Goal: Task Accomplishment & Management: Manage account settings

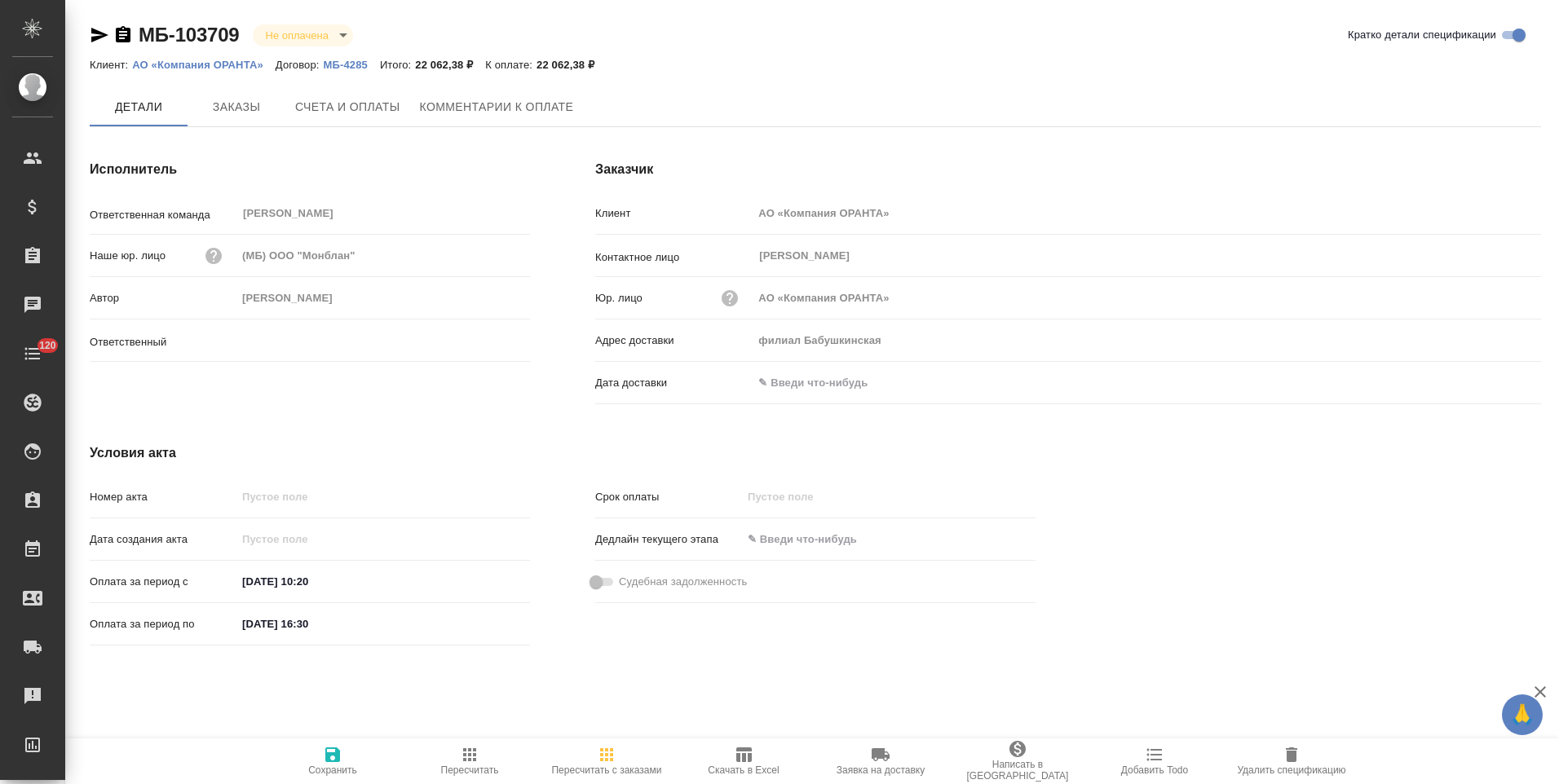
type input "Голубев Дмитрий"
click at [338, 61] on p "МБ-4285" at bounding box center [351, 64] width 57 height 12
click at [123, 34] on icon "button" at bounding box center [123, 34] width 15 height 16
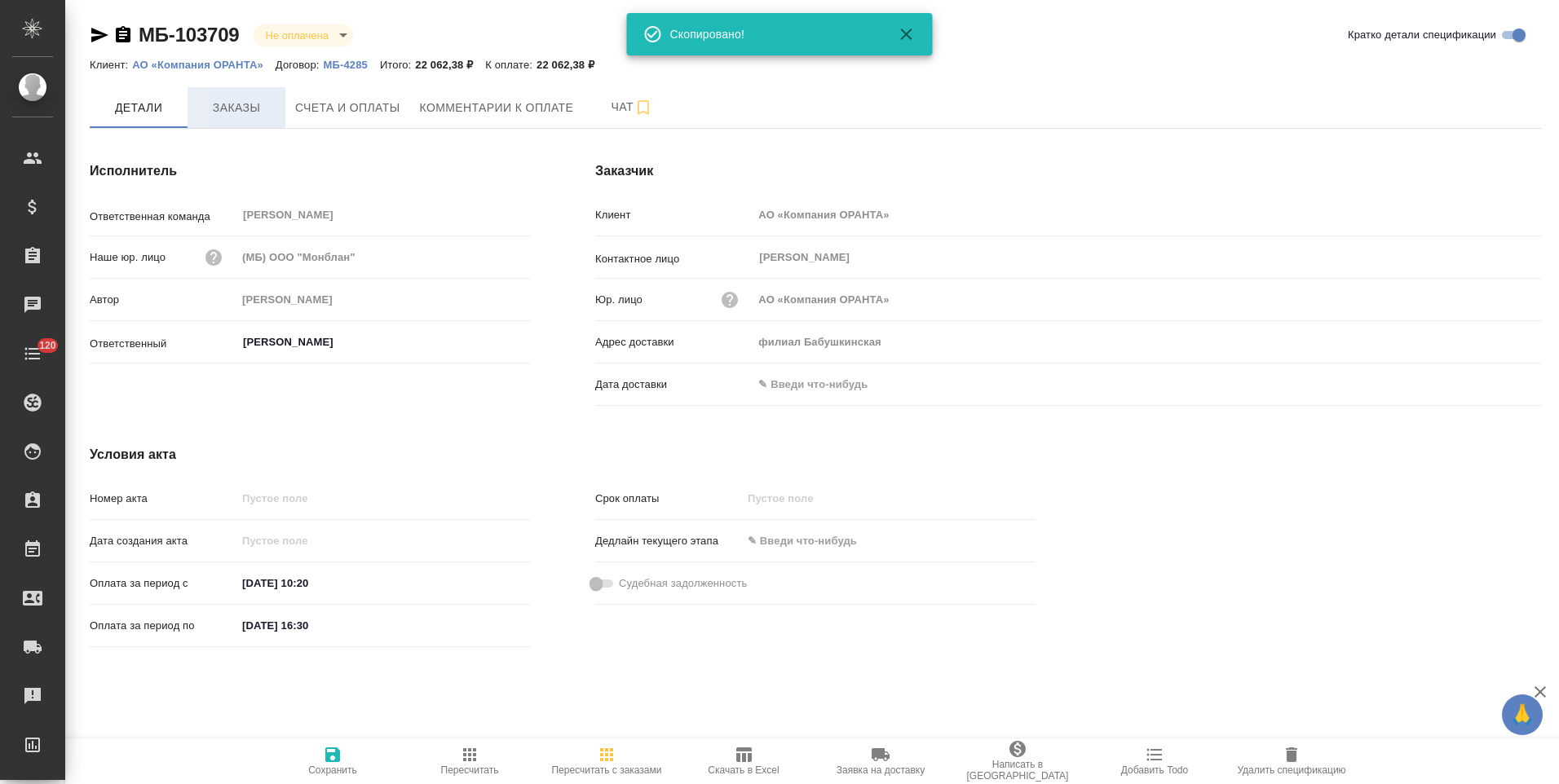
click at [246, 115] on span "Заказы" at bounding box center [236, 108] width 78 height 21
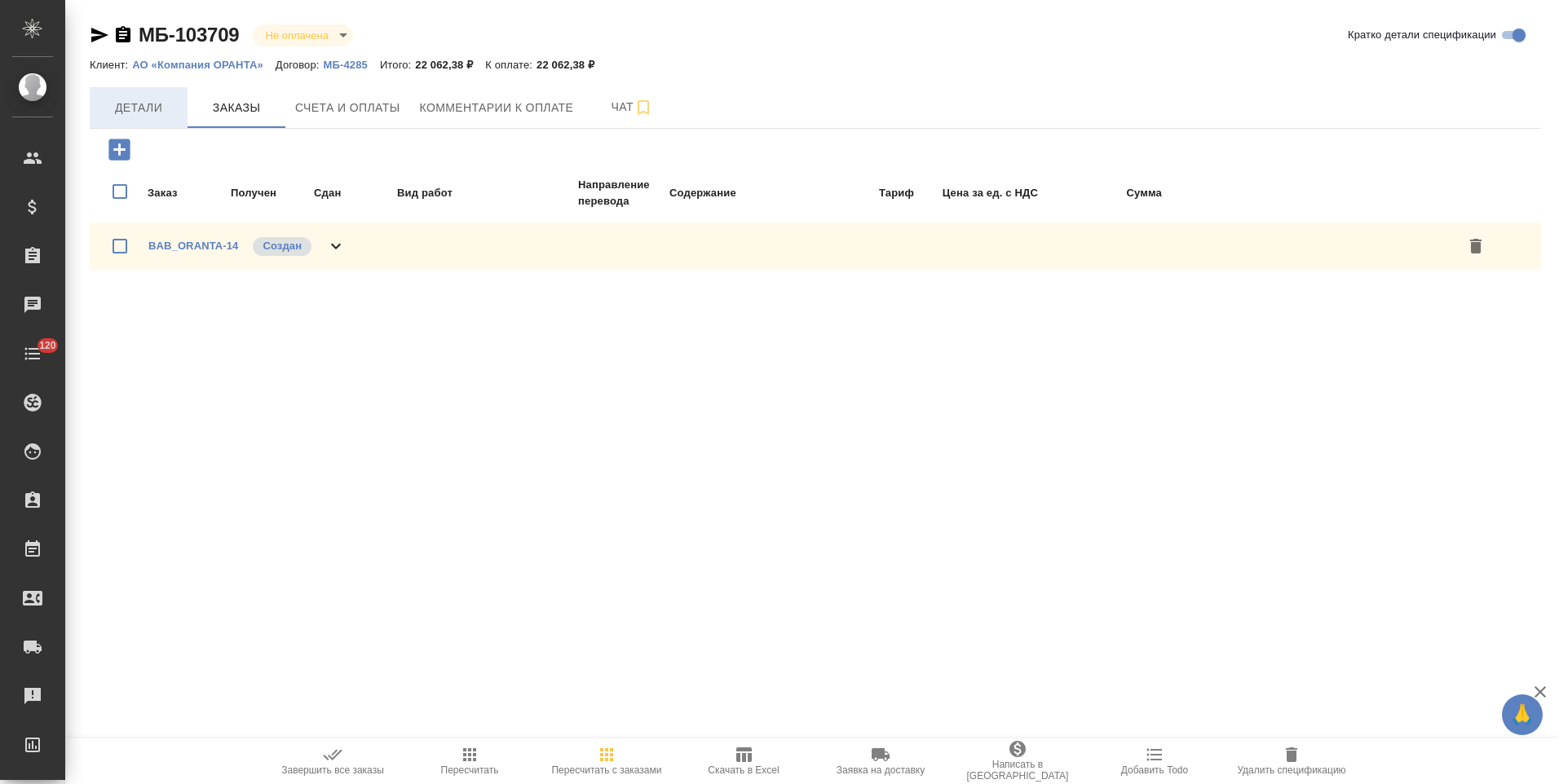
click at [166, 116] on span "Детали" at bounding box center [138, 108] width 78 height 21
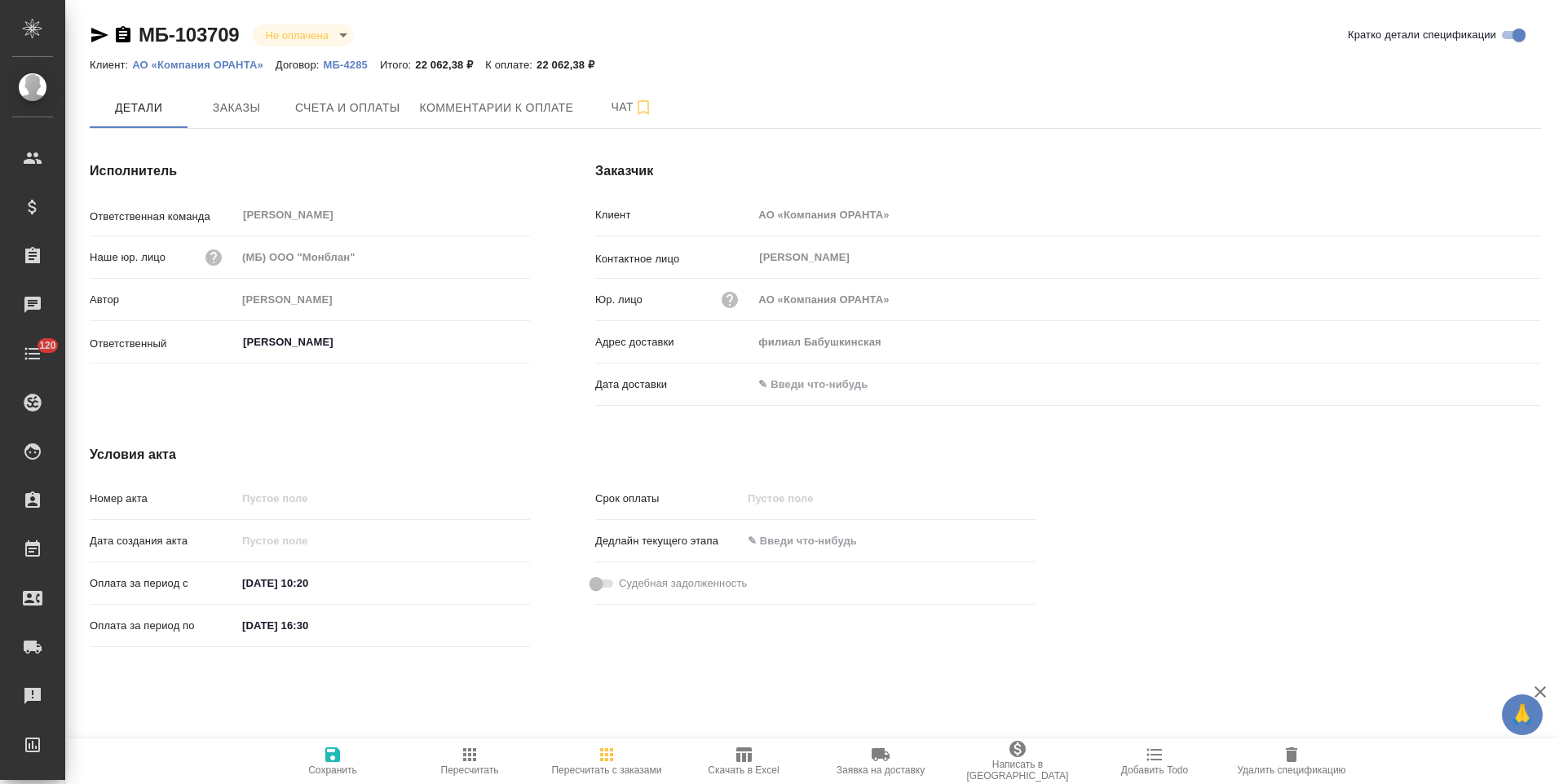
drag, startPoint x: 373, startPoint y: 106, endPoint x: 442, endPoint y: 154, distance: 84.1
click at [383, 103] on span "Счета и оплаты" at bounding box center [348, 108] width 105 height 21
click at [234, 99] on span "Заказы" at bounding box center [236, 107] width 78 height 21
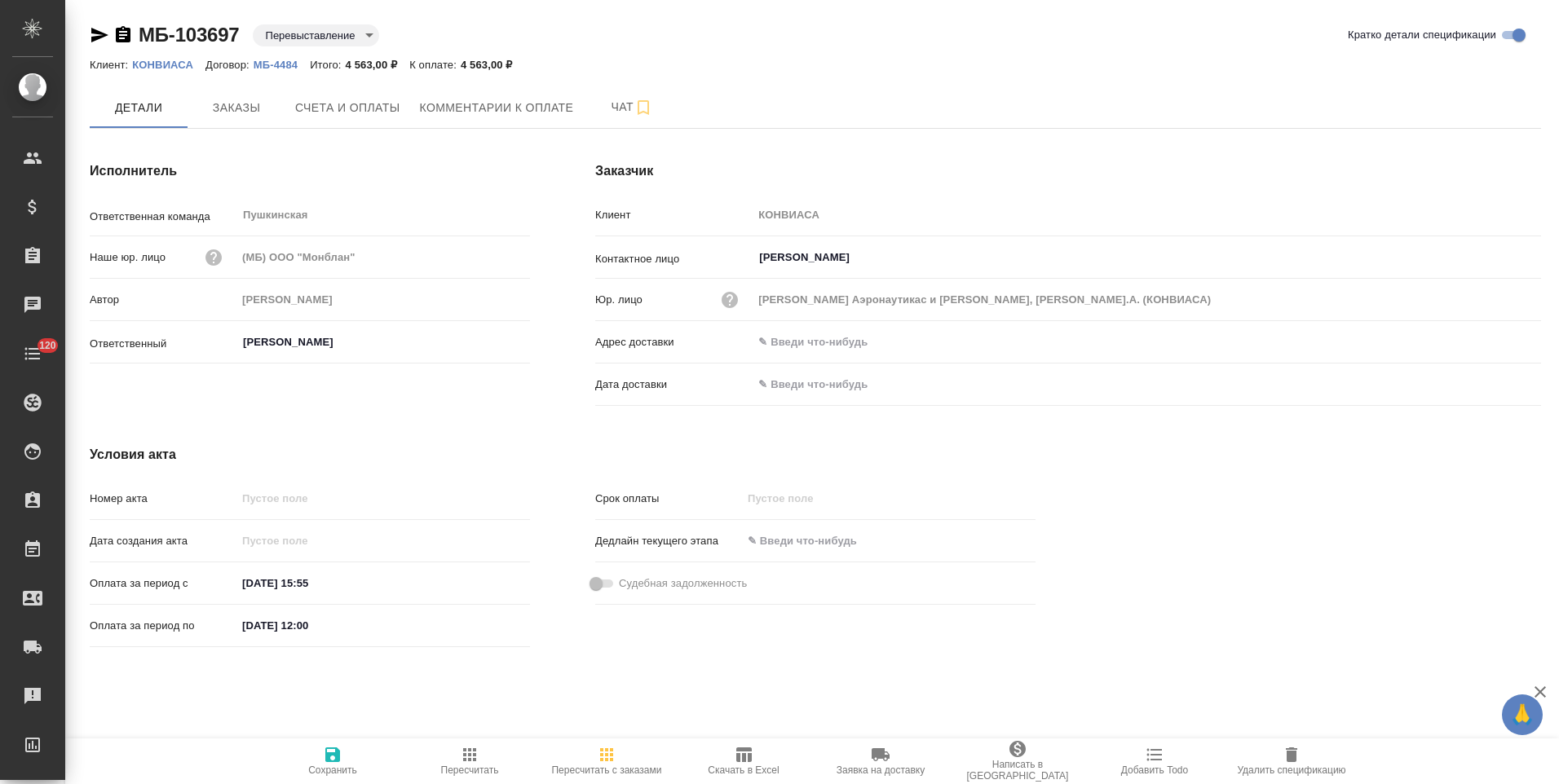
click at [120, 37] on icon "button" at bounding box center [123, 34] width 15 height 16
click at [557, 396] on div "Исполнитель Ответственная команда Пушкинская ​ Наше юр. лицо (МБ) ООО "Монблан"…" at bounding box center [310, 286] width 506 height 316
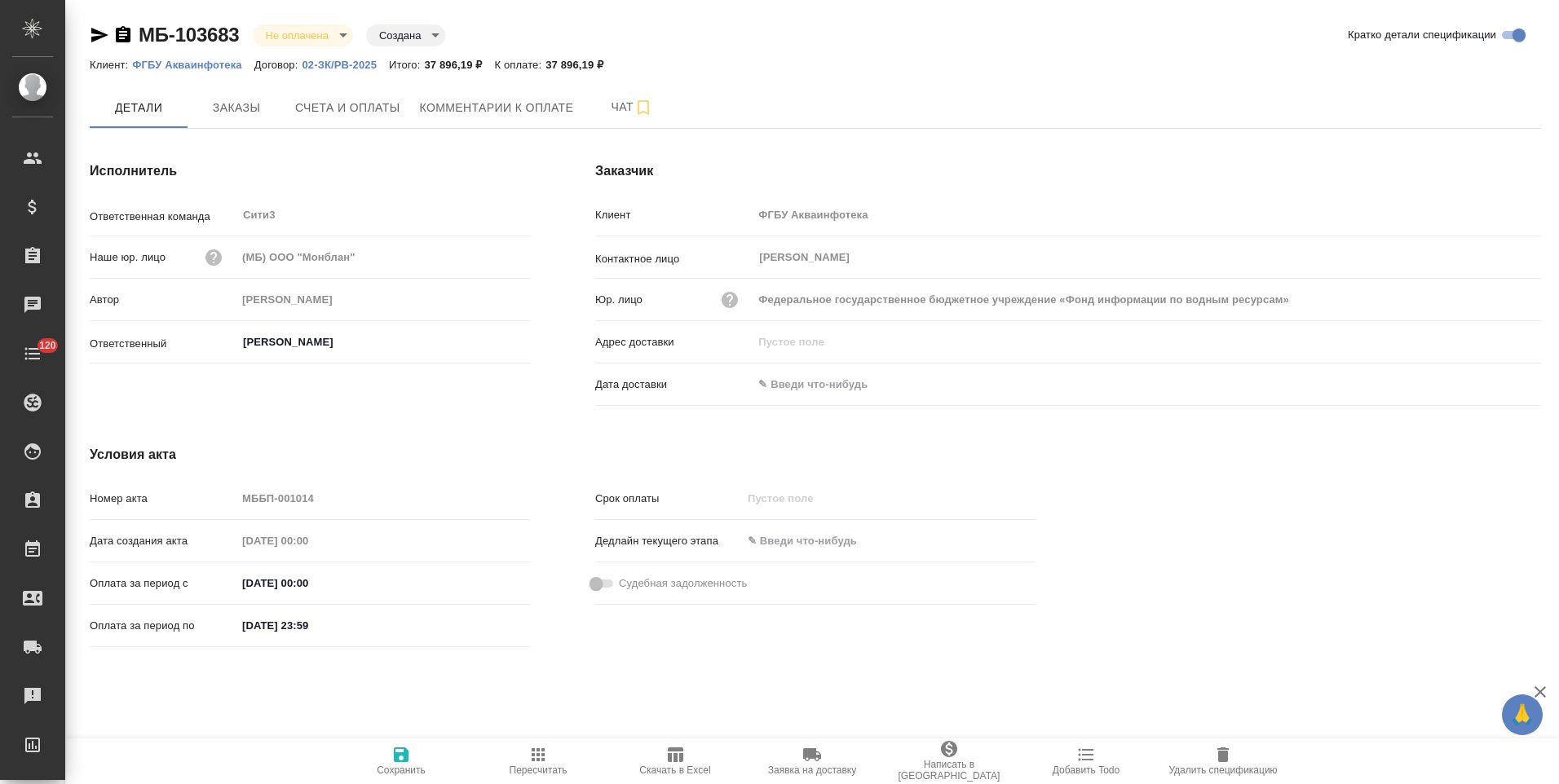
drag, startPoint x: 128, startPoint y: 35, endPoint x: 215, endPoint y: 158, distance: 150.7
click at [128, 35] on icon "button" at bounding box center [123, 34] width 15 height 16
drag, startPoint x: 359, startPoint y: 96, endPoint x: 474, endPoint y: 131, distance: 120.2
click at [359, 96] on button "Счета и оплаты" at bounding box center [348, 107] width 125 height 41
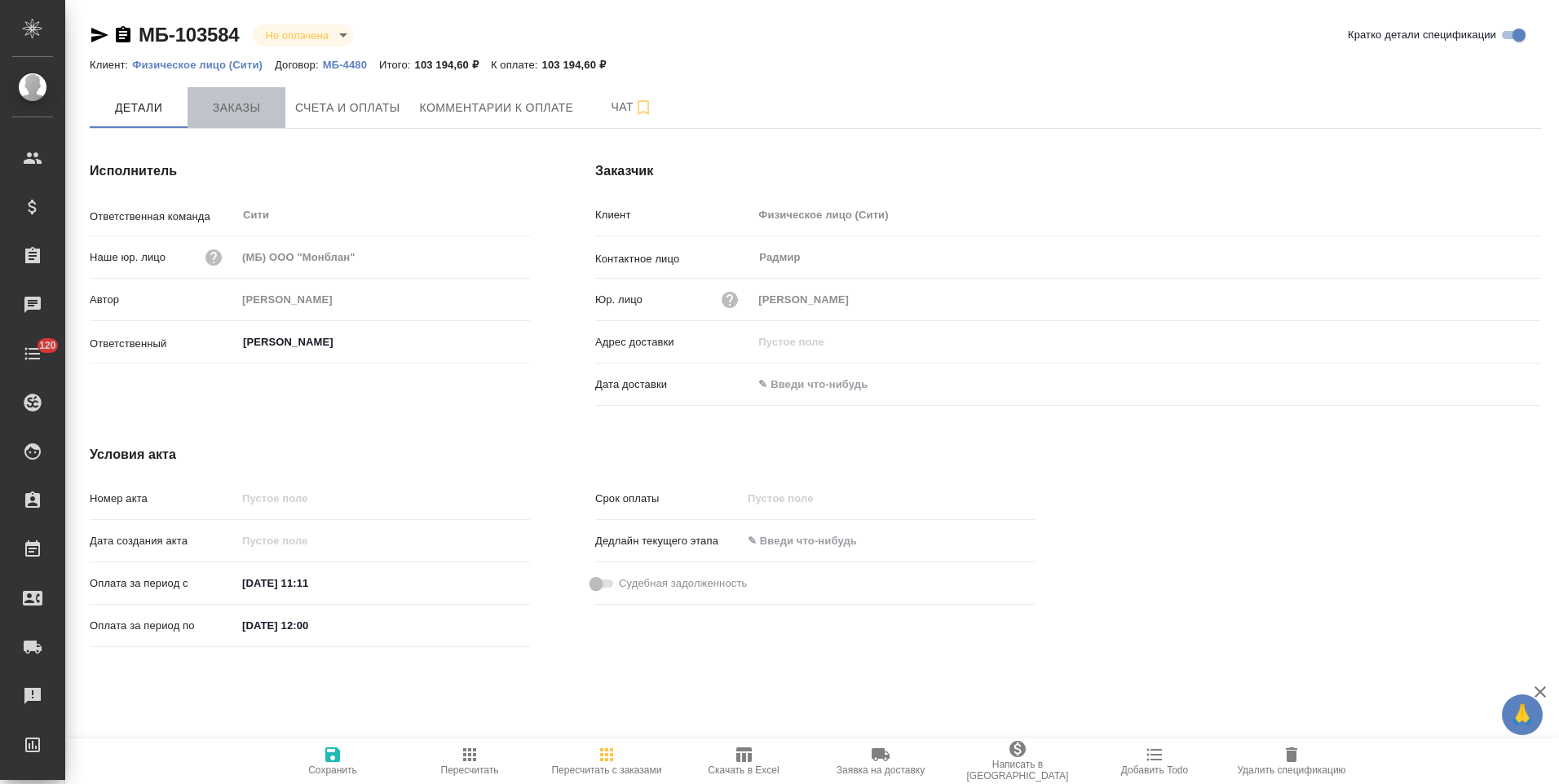
click at [255, 107] on span "Заказы" at bounding box center [236, 108] width 78 height 21
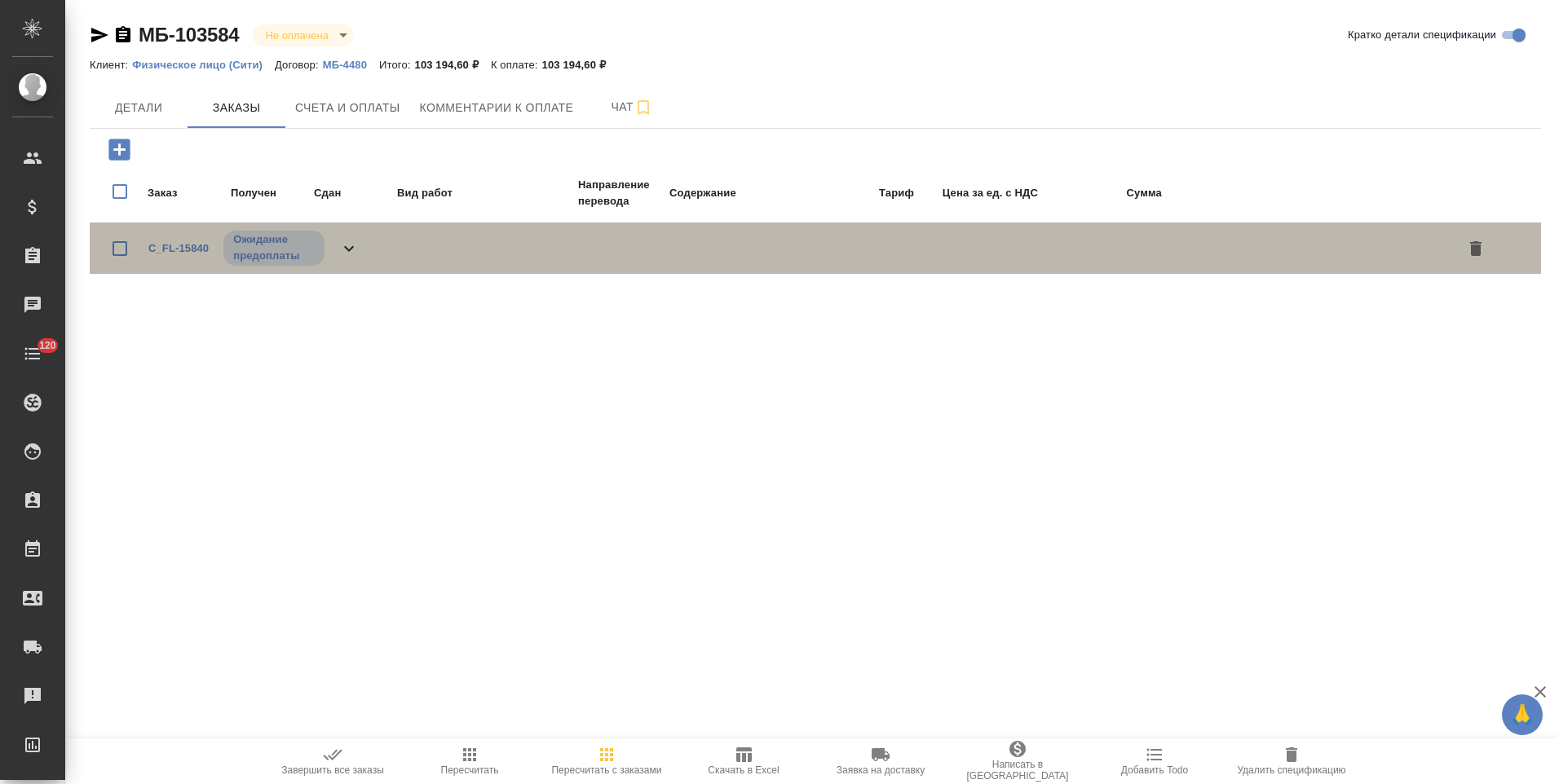
click at [359, 248] on icon at bounding box center [349, 249] width 20 height 20
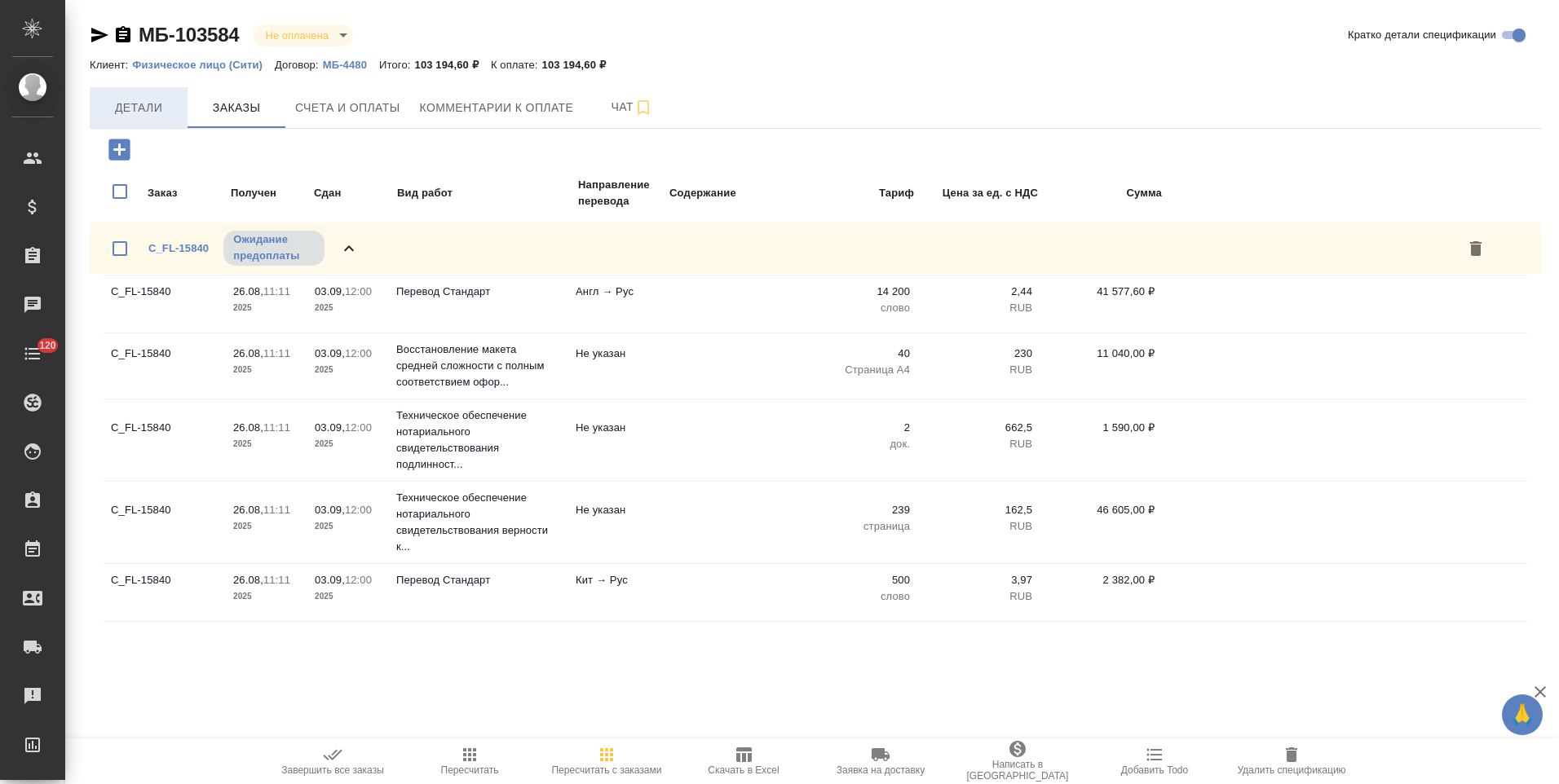
click at [138, 111] on span "Детали" at bounding box center [138, 108] width 78 height 21
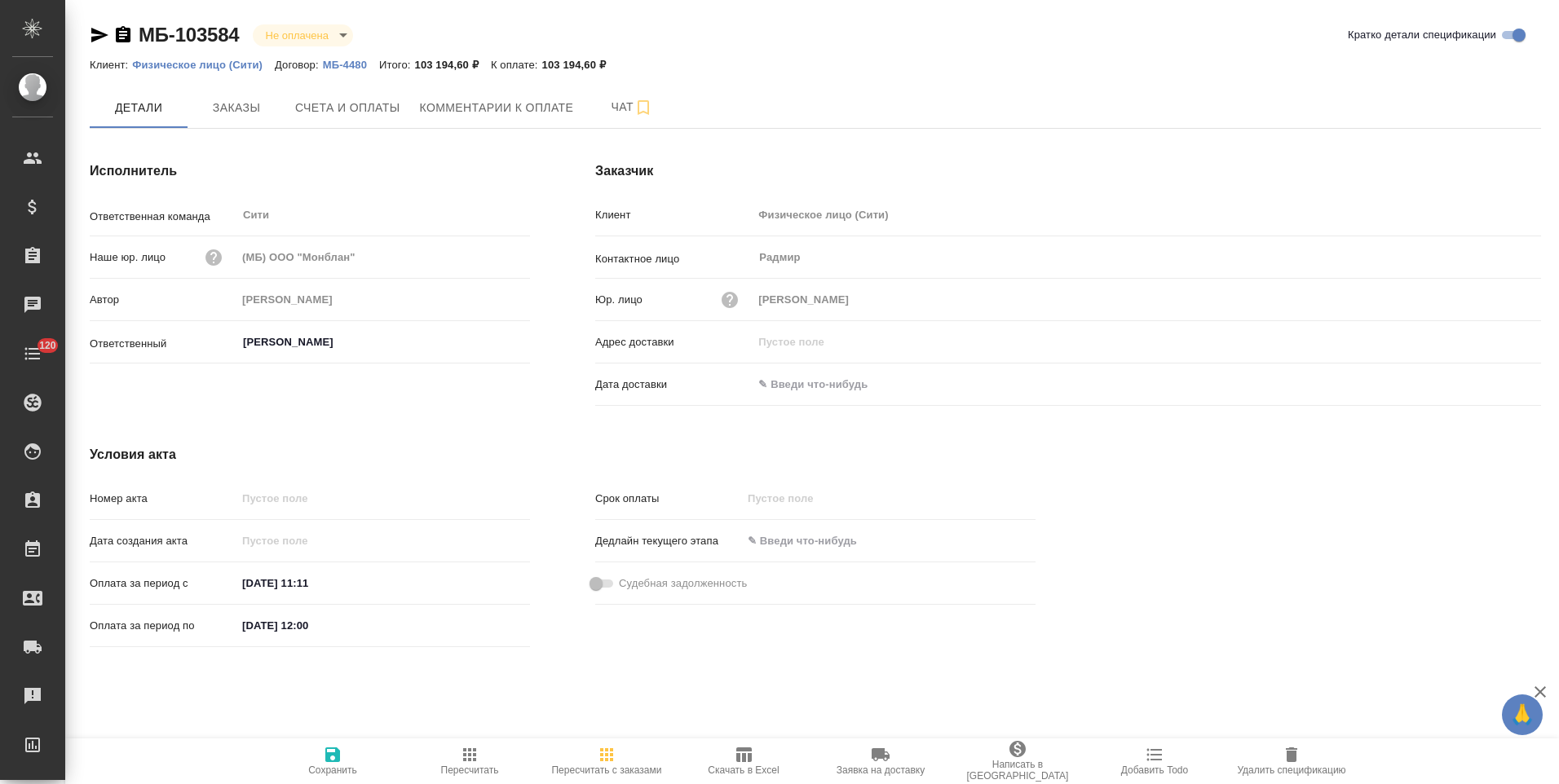
click at [274, 343] on input "Ламонова Евгения" at bounding box center [355, 342] width 229 height 20
click at [291, 371] on li "Зайцева Светлана" at bounding box center [383, 379] width 294 height 30
type input "Зайцева Светлана"
click at [337, 769] on span "Сохранить" at bounding box center [332, 770] width 49 height 12
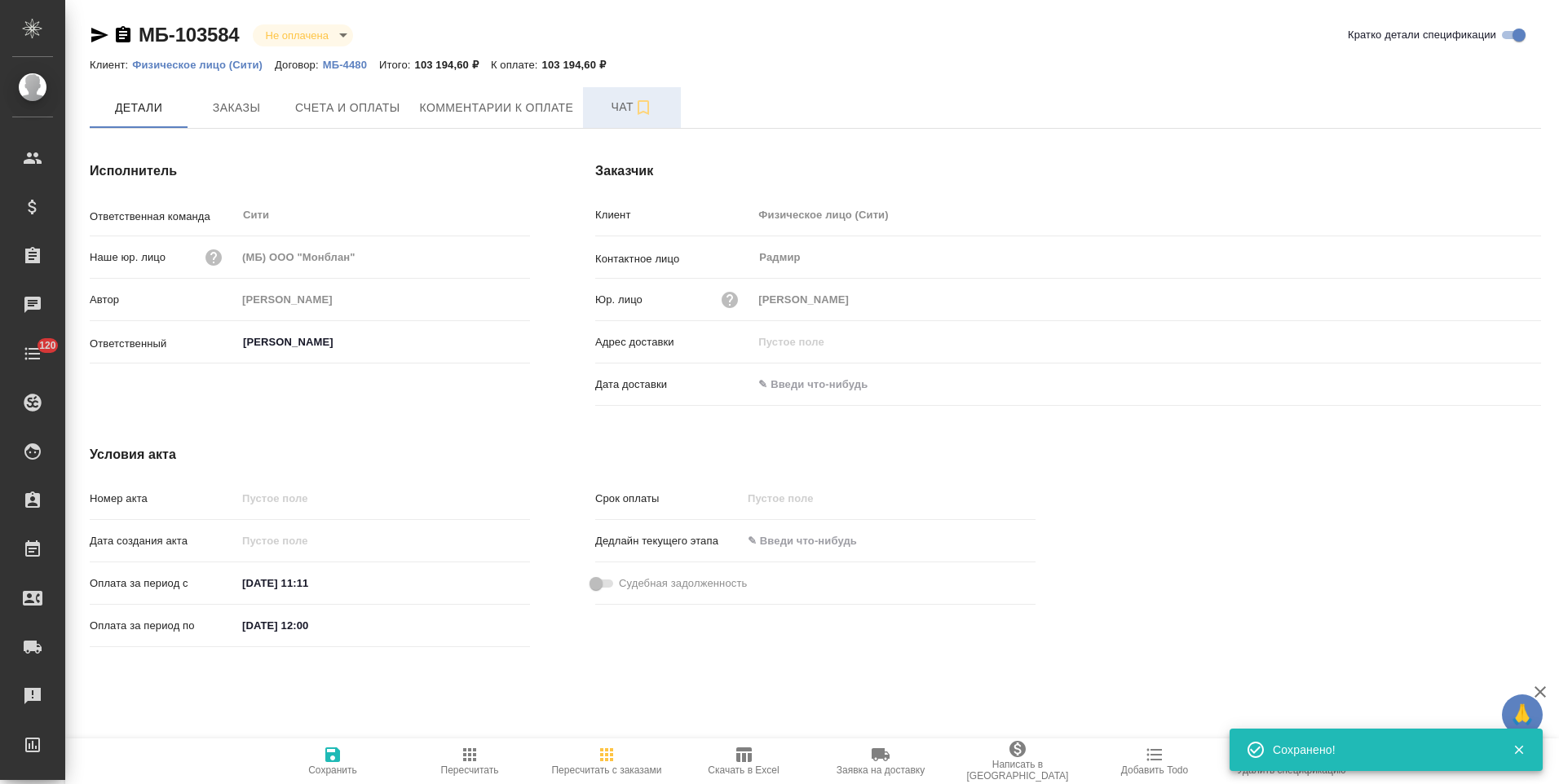
click at [609, 103] on span "Чат" at bounding box center [632, 107] width 78 height 21
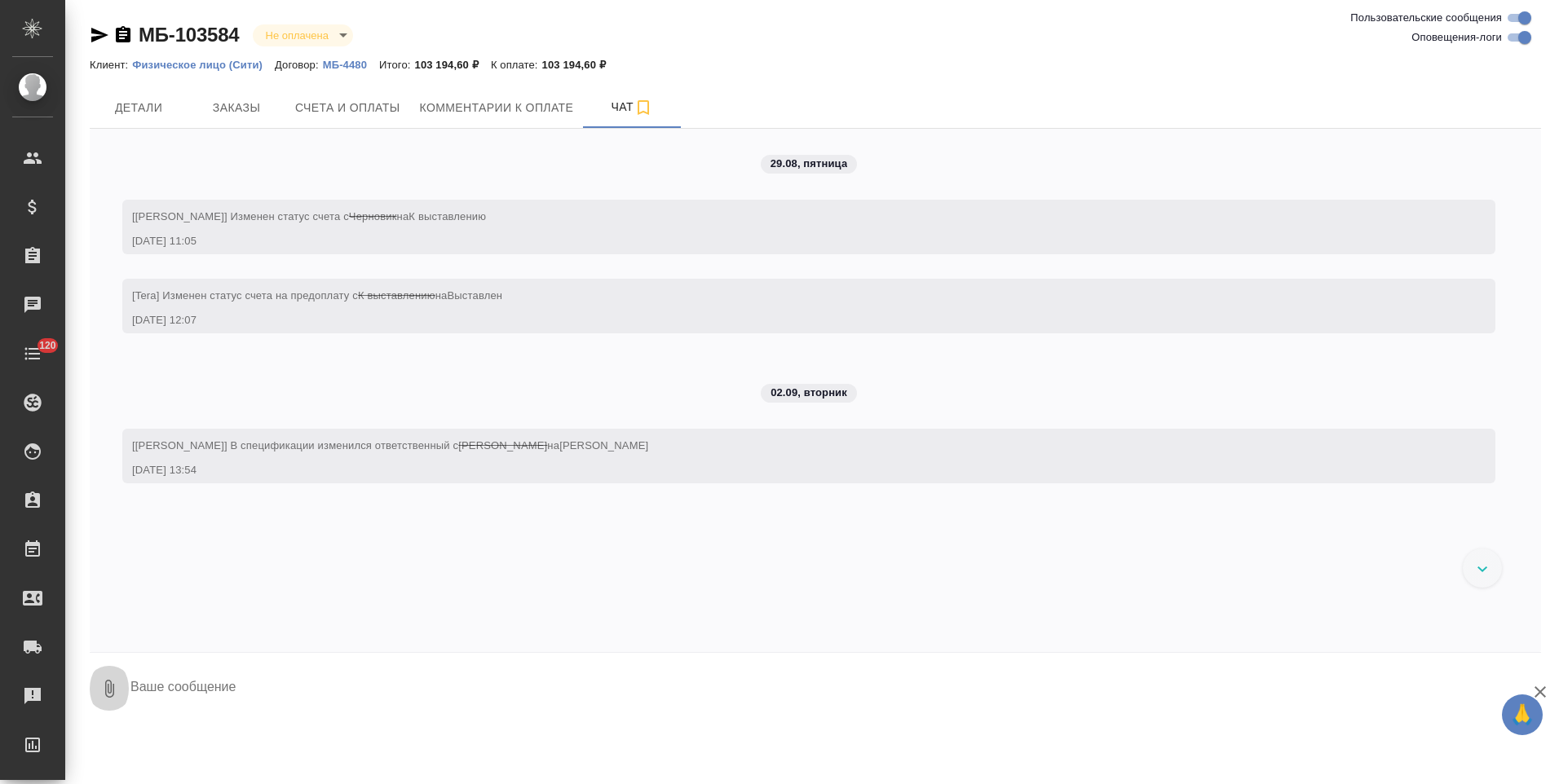
click at [105, 685] on icon "button" at bounding box center [109, 689] width 9 height 18
click at [131, 610] on span "С локального диска" at bounding box center [104, 603] width 111 height 21
click at [0, 0] on input "С локального диска" at bounding box center [0, 0] width 0 height 0
click at [1529, 684] on icon "submit" at bounding box center [1527, 687] width 17 height 15
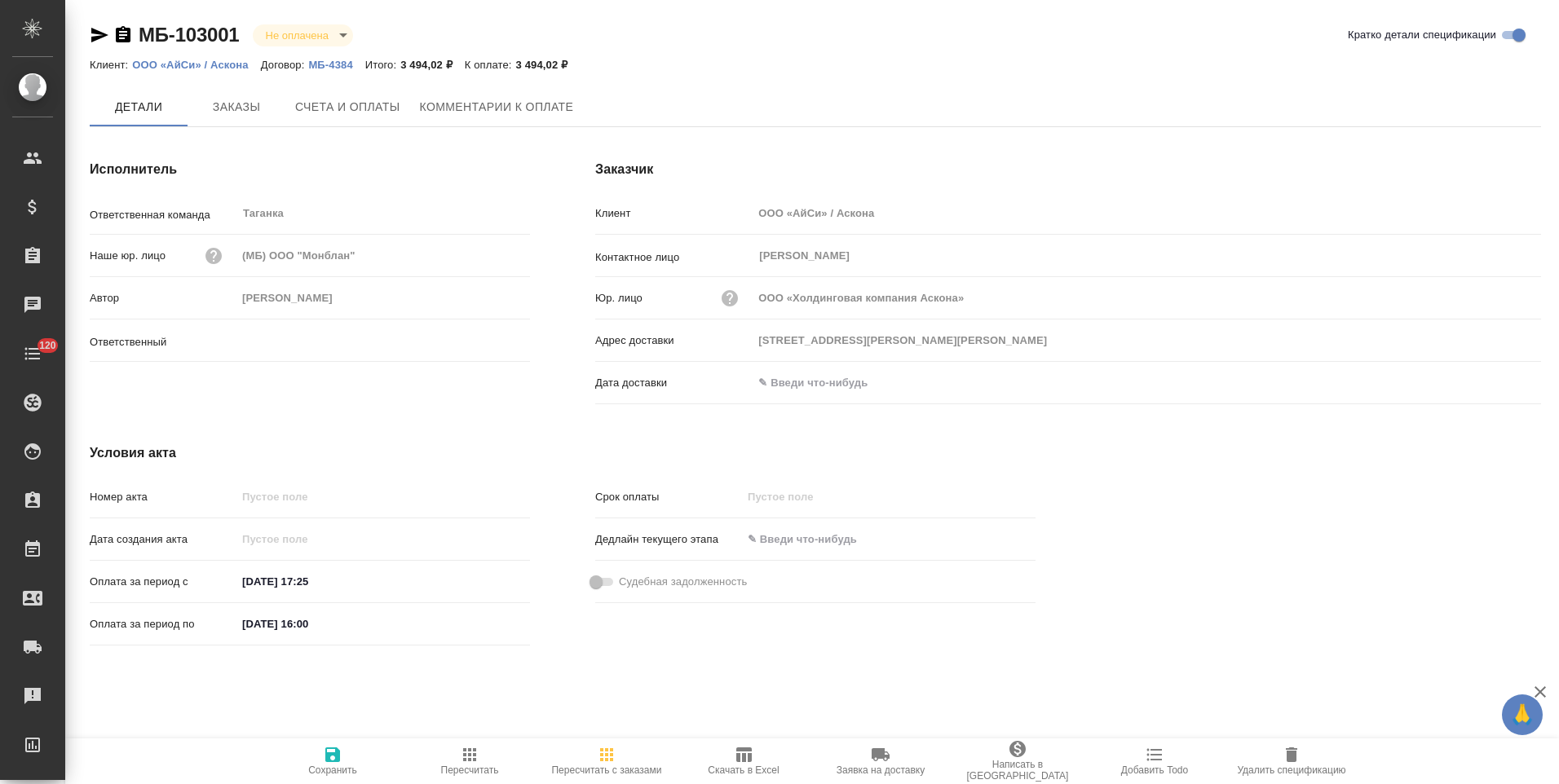
type input "[PERSON_NAME]"
click at [268, 116] on span "Заказы" at bounding box center [236, 108] width 78 height 21
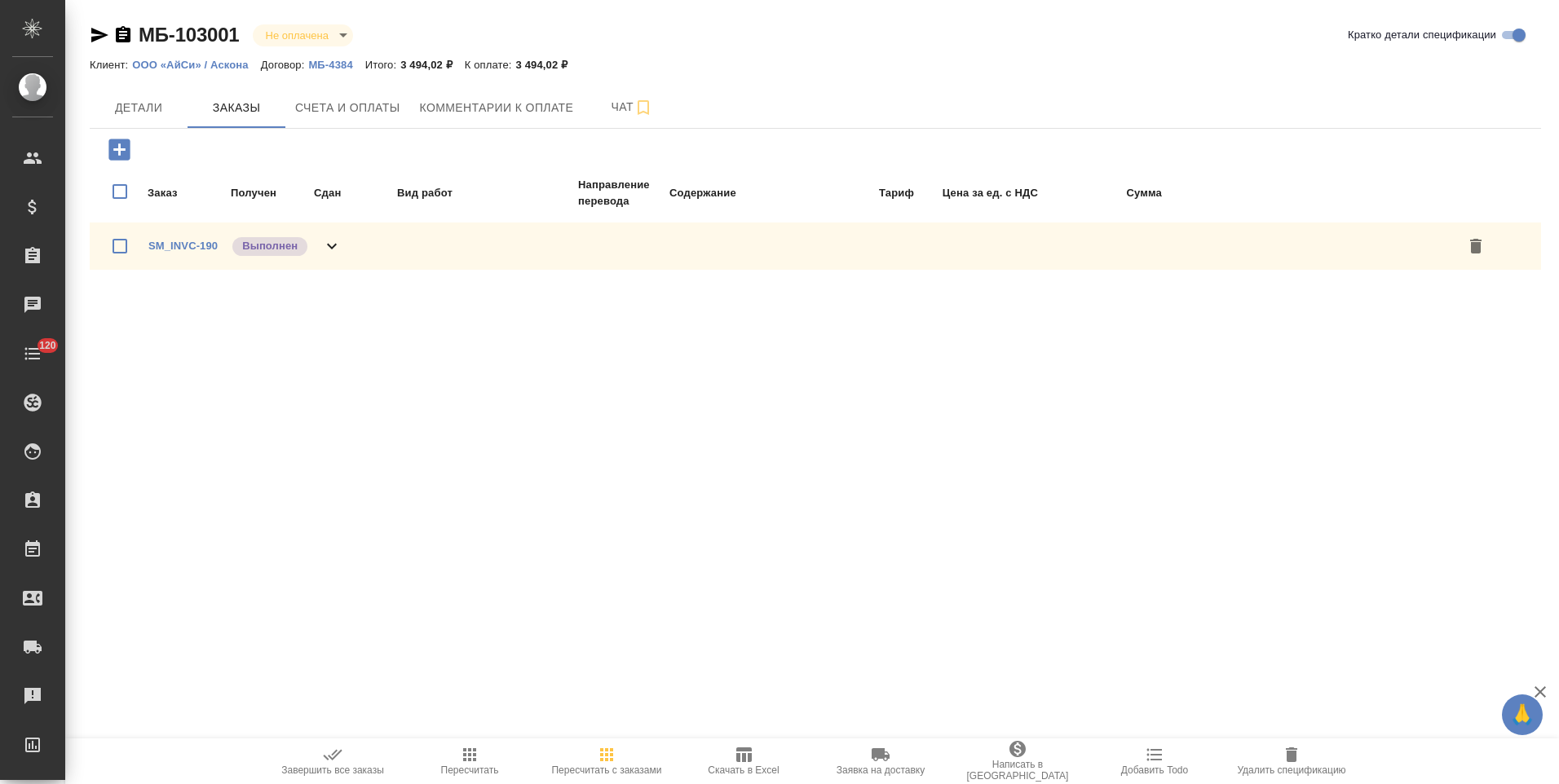
click at [327, 263] on div "SM_INVC-190 Выполнен" at bounding box center [814, 246] width 1451 height 48
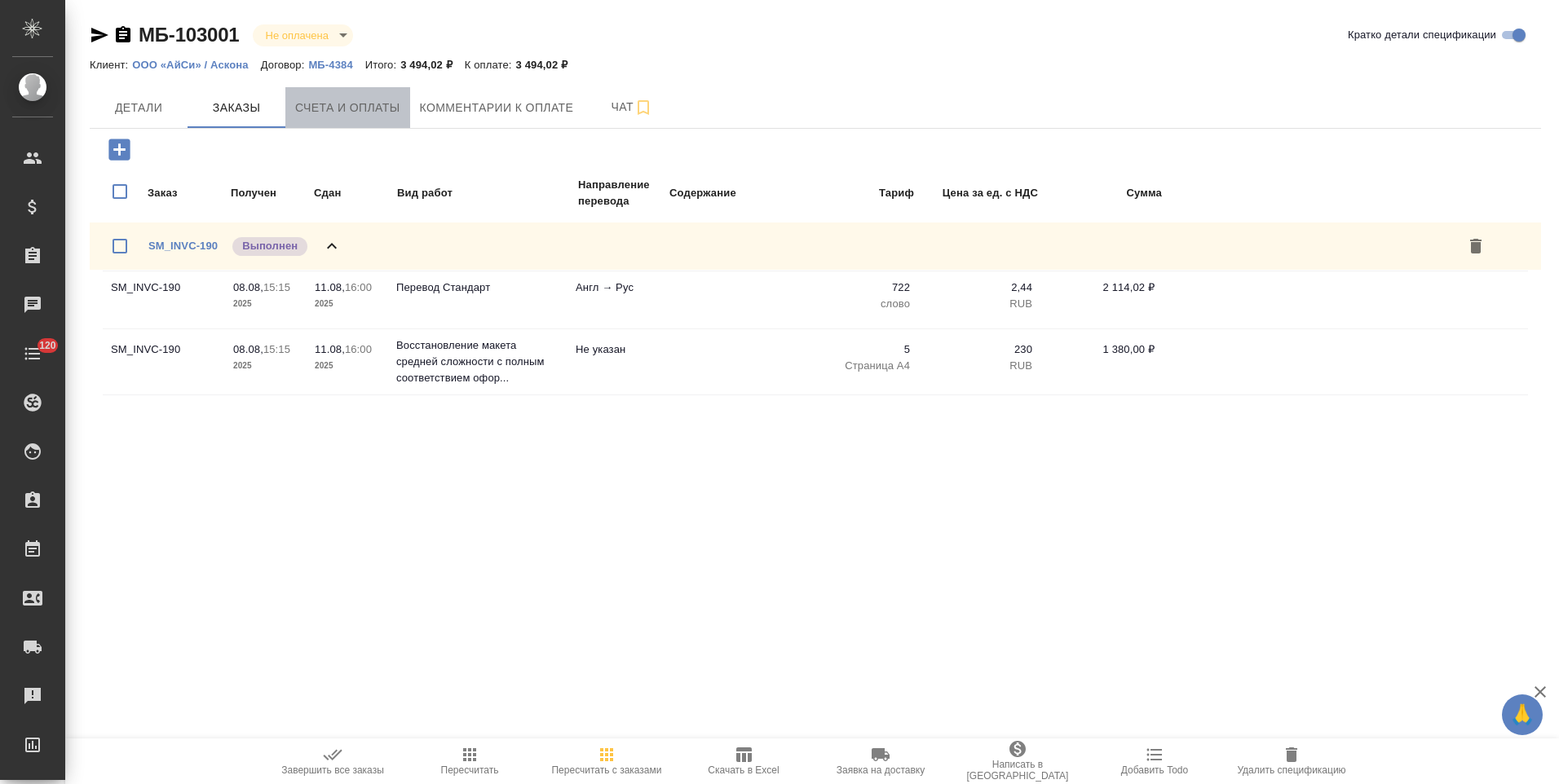
click at [378, 118] on button "Счета и оплаты" at bounding box center [348, 107] width 125 height 41
